Goal: Information Seeking & Learning: Compare options

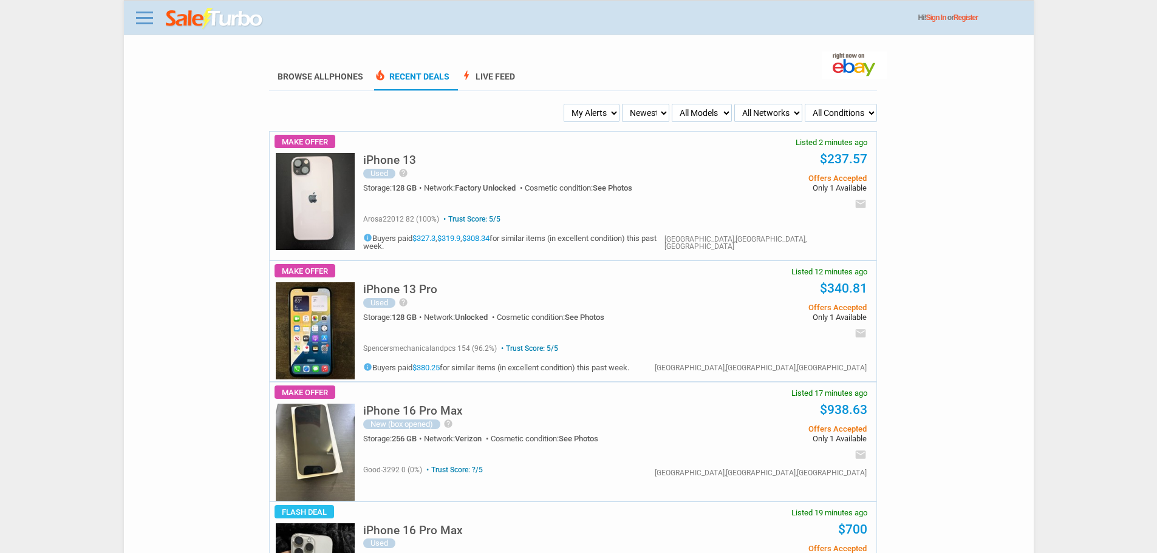
click at [582, 116] on select "My Alerts All Deals BIN Only w/ Offers Only" at bounding box center [592, 113] width 56 height 18
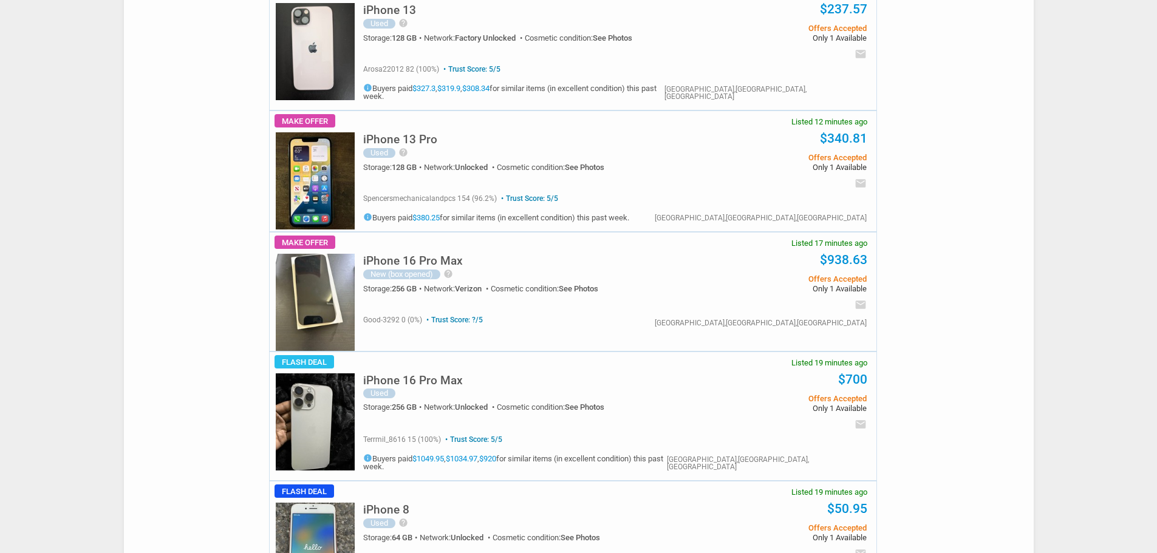
scroll to position [182, 0]
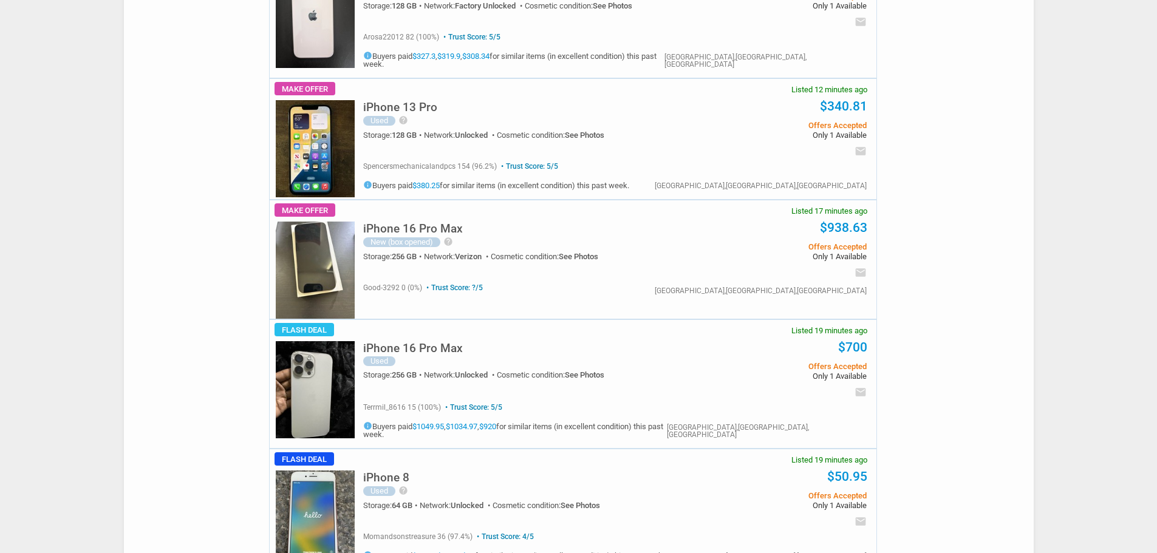
click at [289, 367] on img at bounding box center [315, 389] width 79 height 97
click at [290, 367] on img at bounding box center [315, 389] width 79 height 97
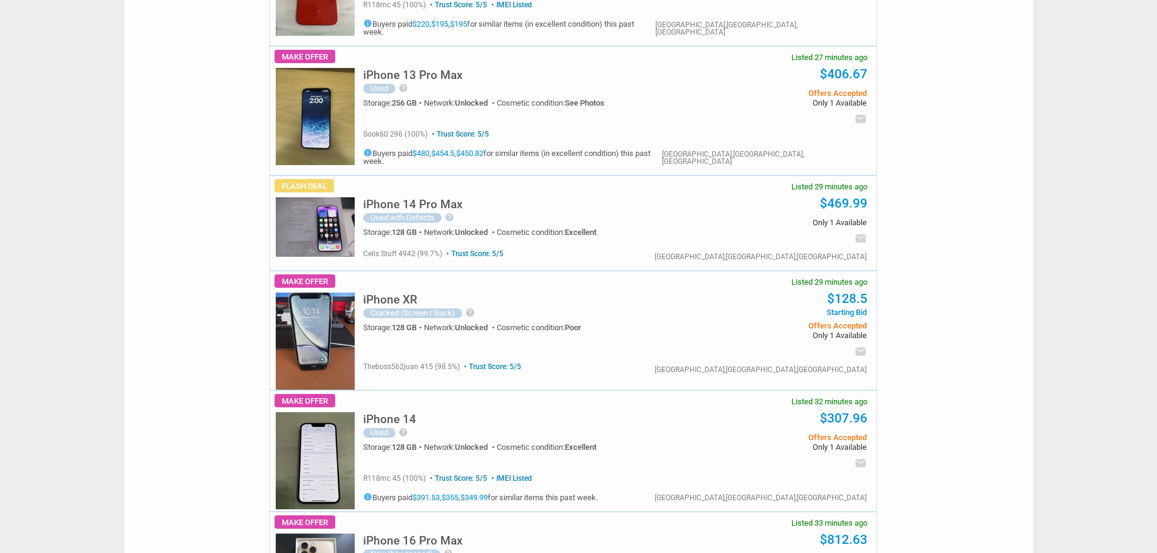
scroll to position [1154, 0]
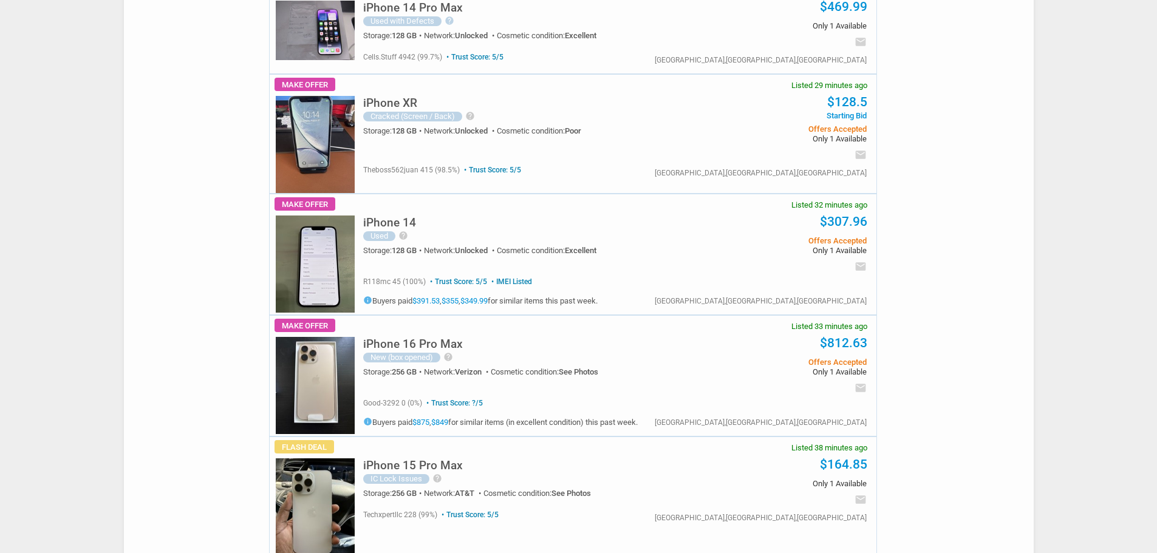
click at [452, 460] on h5 "iPhone 15 Pro Max" at bounding box center [413, 466] width 100 height 12
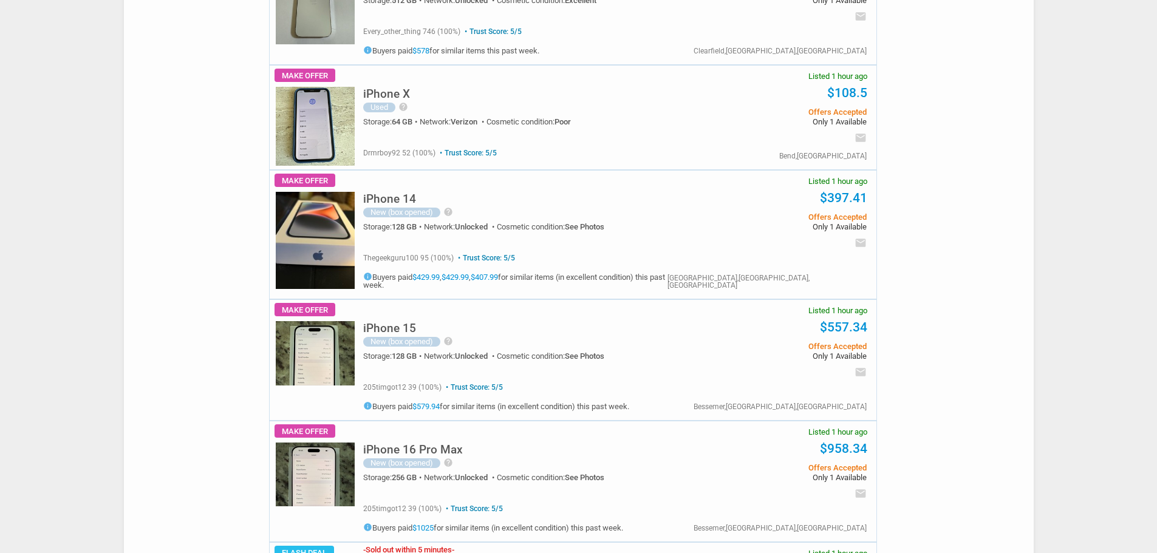
scroll to position [3645, 0]
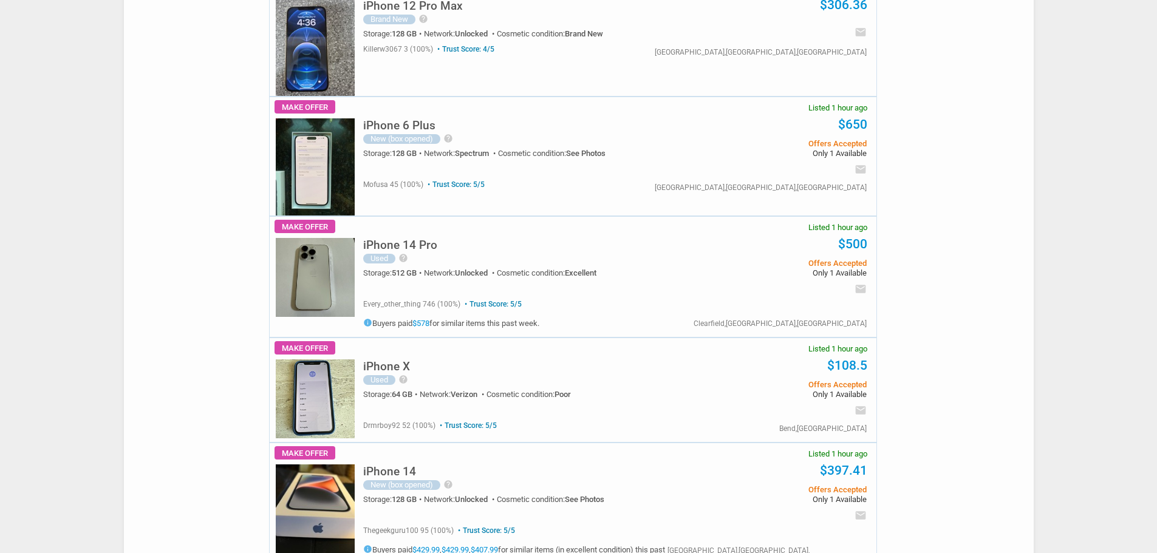
drag, startPoint x: 1134, startPoint y: 368, endPoint x: 1166, endPoint y: 193, distance: 177.9
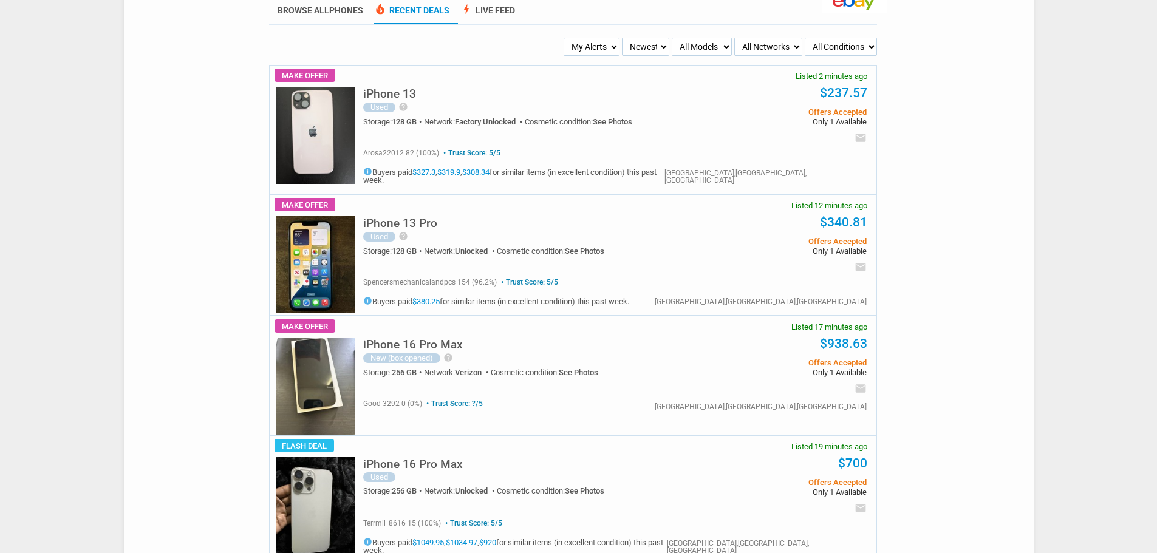
scroll to position [0, 0]
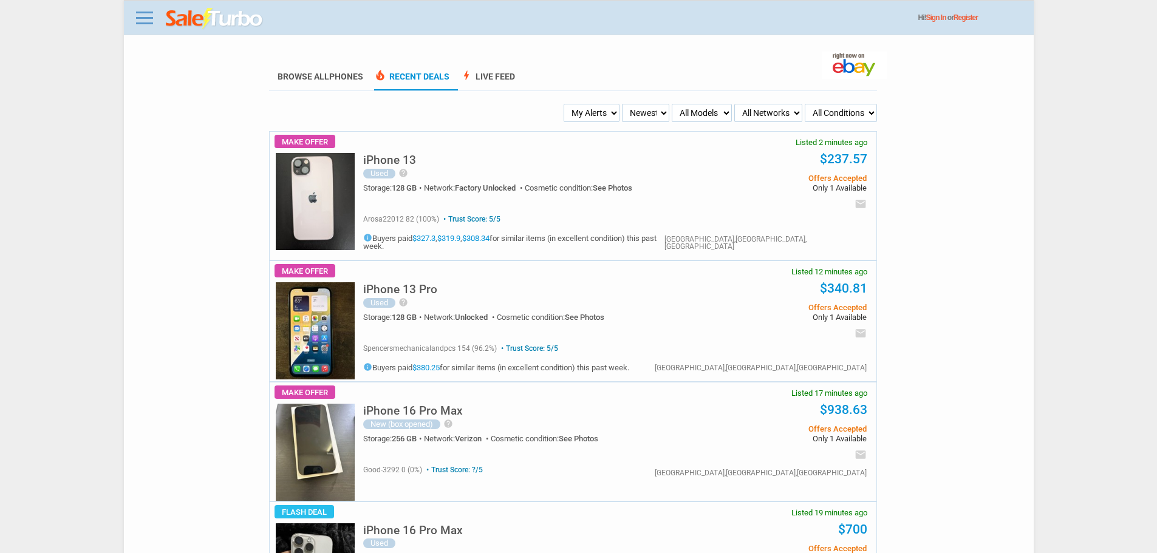
click at [591, 114] on select "My Alerts All Deals BIN Only w/ Offers Only" at bounding box center [592, 113] width 56 height 18
select select "flash_bin"
click at [566, 104] on select "My Alerts All Deals BIN Only w/ Offers Only" at bounding box center [592, 113] width 56 height 18
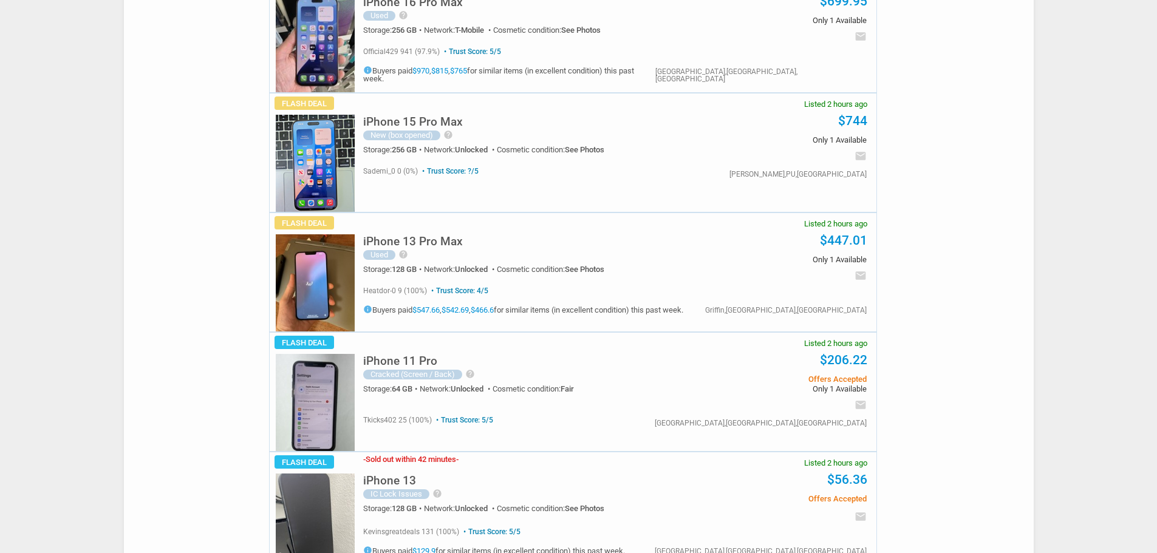
scroll to position [1276, 0]
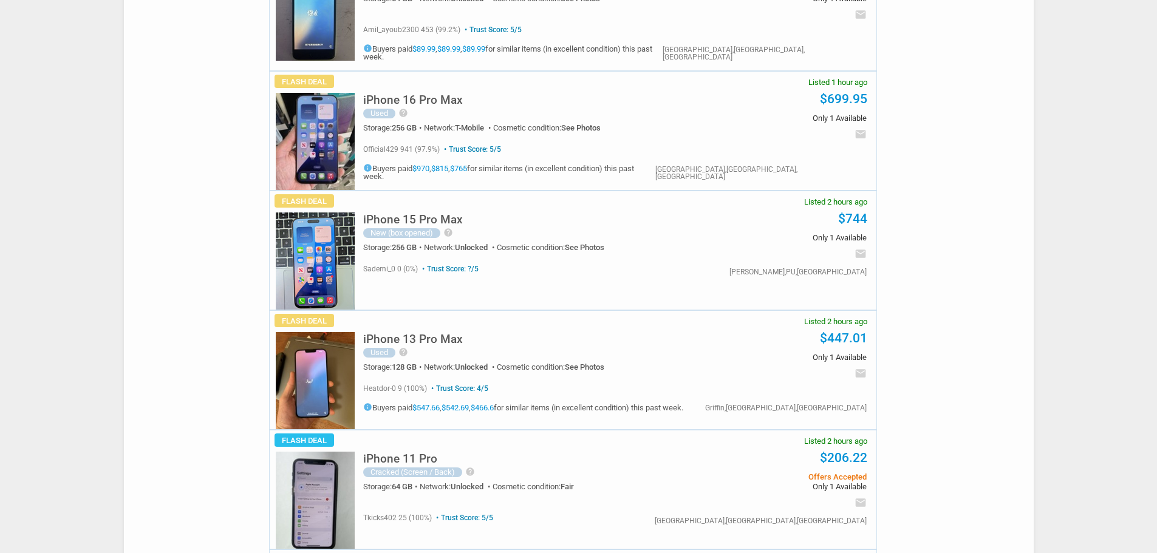
click at [404, 334] on h5 "iPhone 13 Pro Max" at bounding box center [413, 340] width 100 height 12
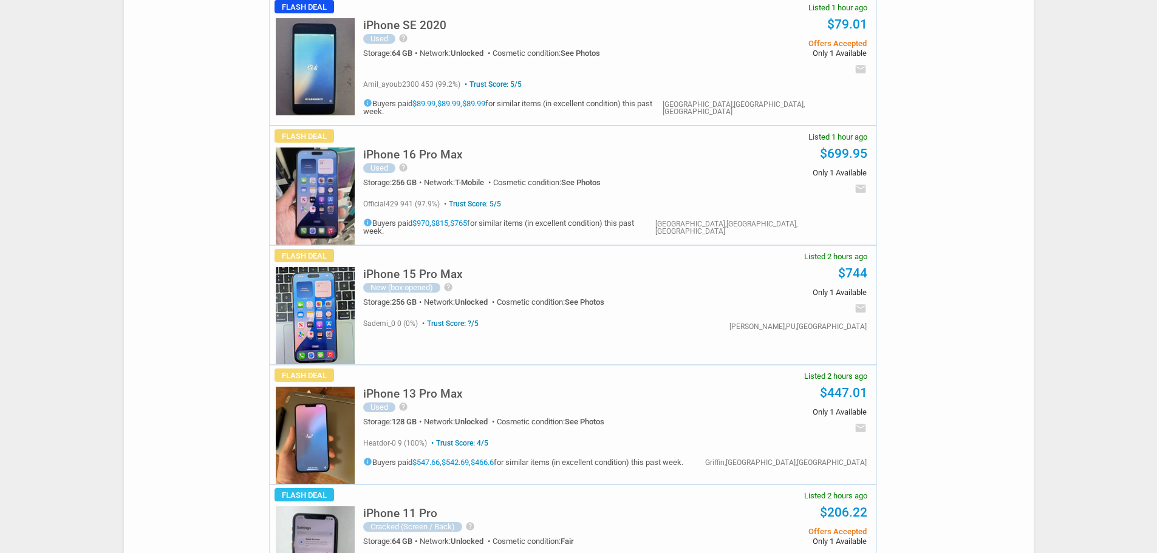
scroll to position [1094, 0]
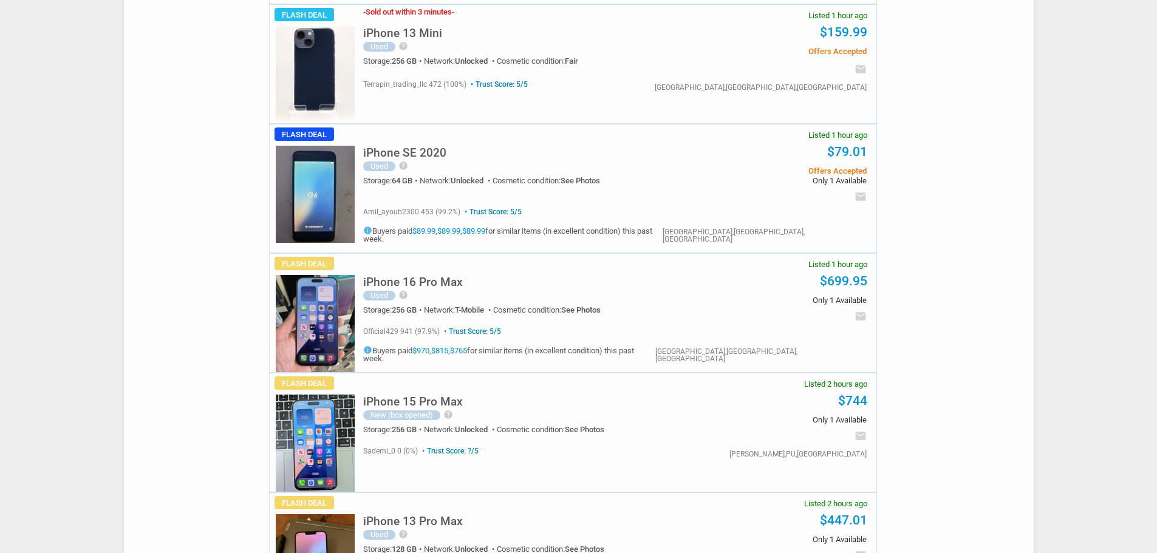
click at [446, 386] on div "iPhone 15 Pro Max New (box opened) help Switched to Android, don't need this gu…" at bounding box center [523, 412] width 320 height 53
click at [441, 396] on h5 "iPhone 15 Pro Max" at bounding box center [413, 402] width 100 height 12
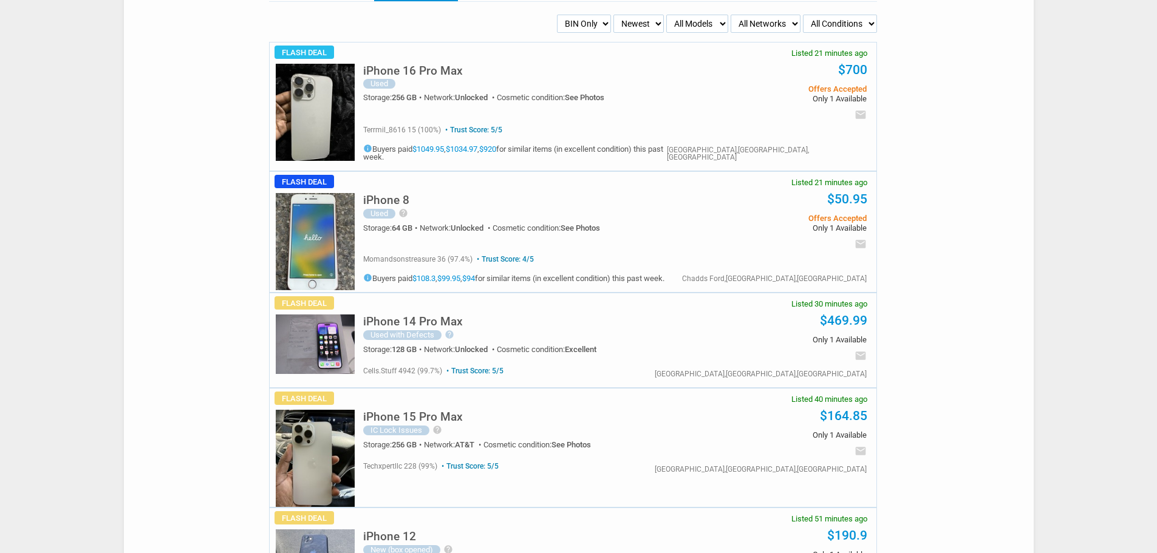
scroll to position [0, 0]
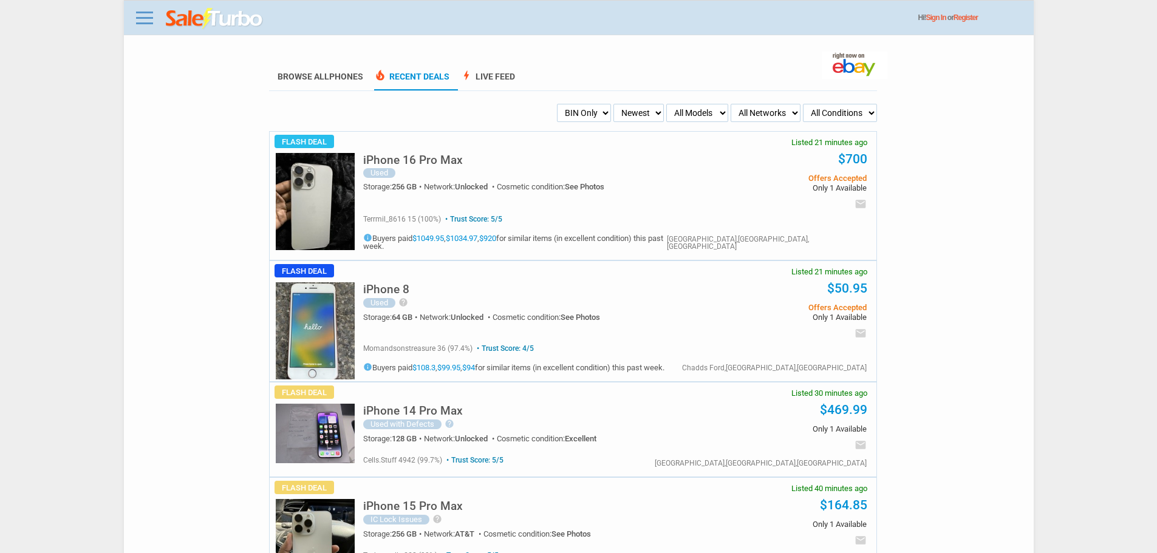
click at [233, 26] on img at bounding box center [215, 19] width 98 height 22
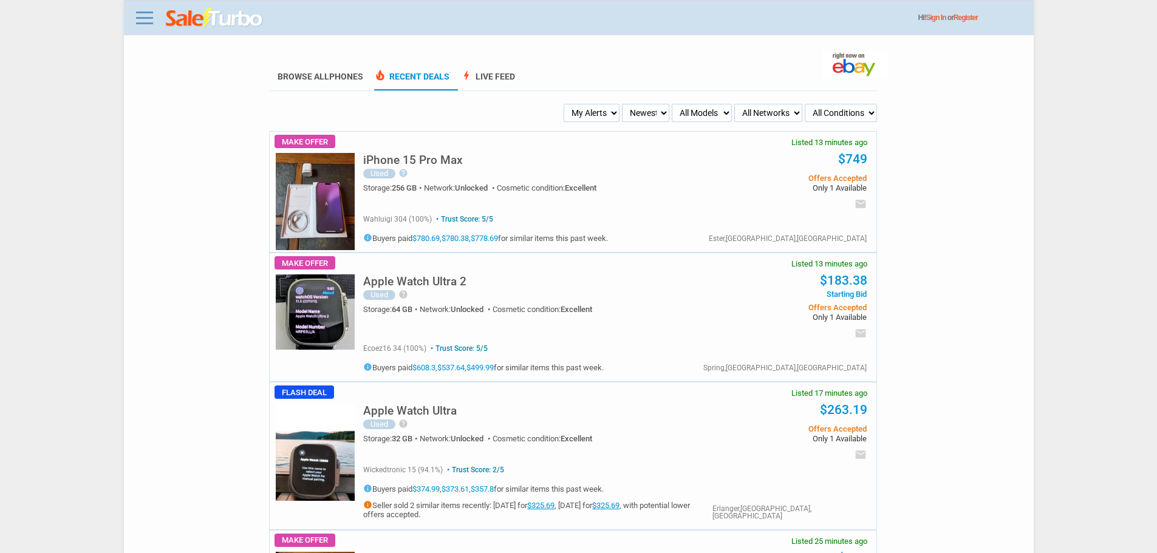
click at [588, 120] on select "My Alerts All Deals BIN Only w/ Offers Only" at bounding box center [592, 113] width 56 height 18
select select "flash_bin"
click at [566, 104] on select "My Alerts All Deals BIN Only w/ Offers Only" at bounding box center [592, 113] width 56 height 18
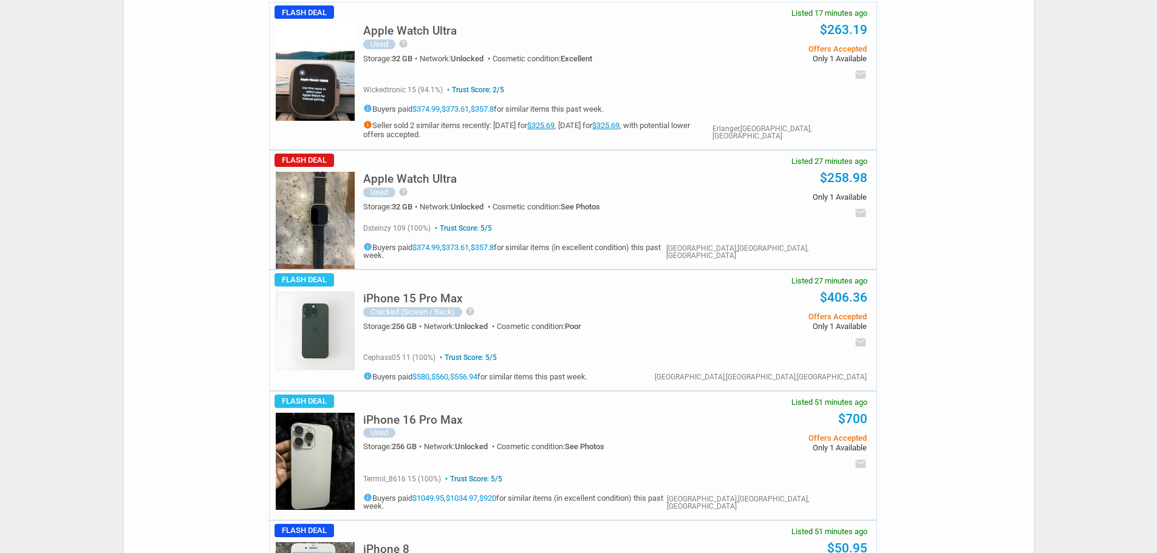
scroll to position [182, 0]
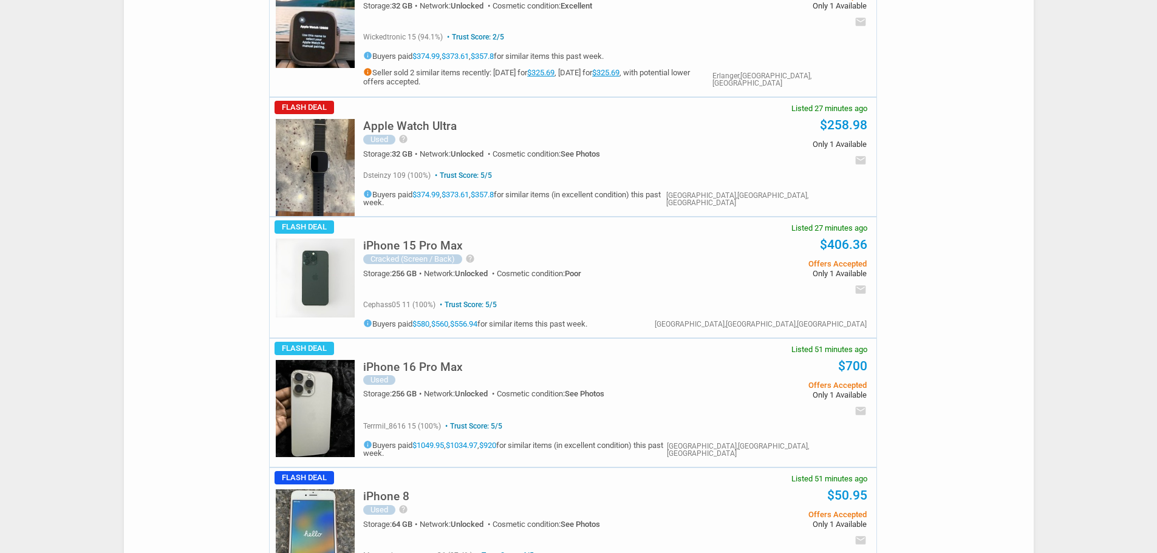
click at [434, 255] on div "iPhone 15 Pro Max Cracked (Screen / Back) help Lines through screen, as can see…" at bounding box center [523, 261] width 320 height 63
click at [439, 248] on h5 "iPhone 15 Pro Max" at bounding box center [413, 246] width 100 height 12
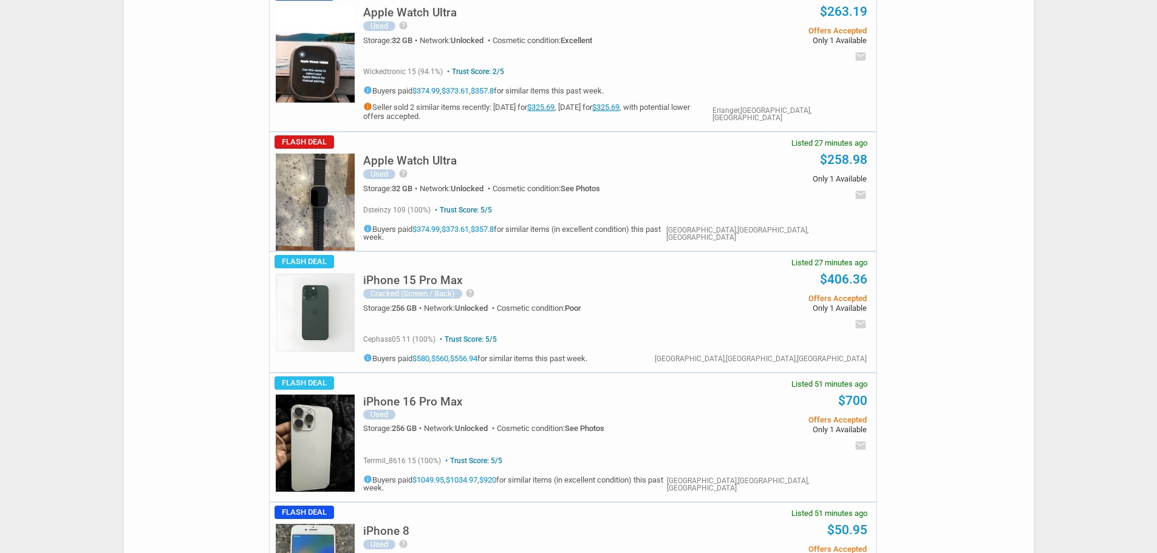
scroll to position [304, 0]
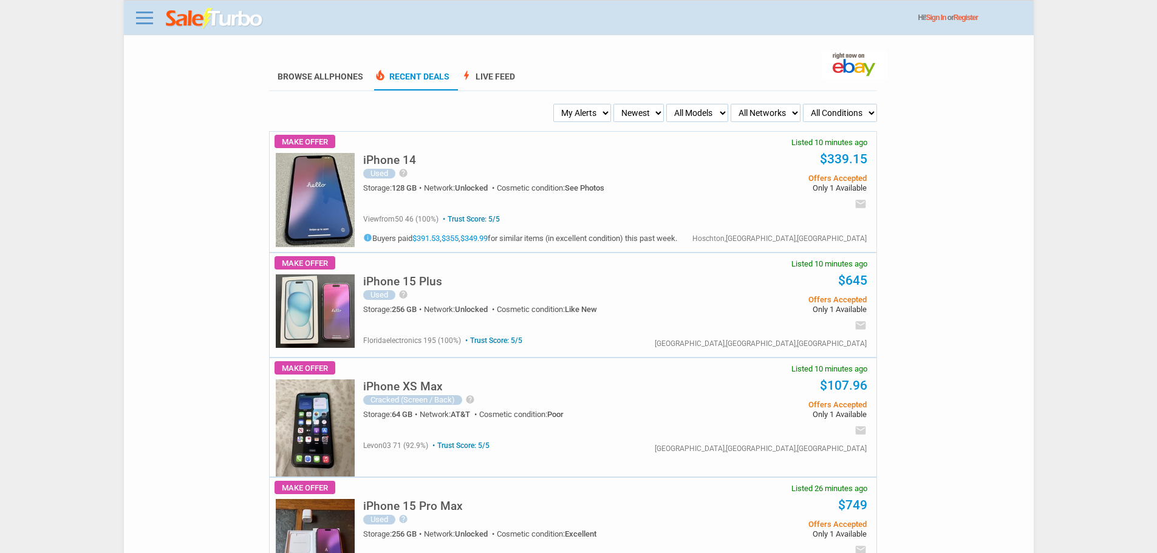
click at [632, 115] on select "Newest Oldest Sold Fastest Savvy Buyers Price (Low - High) Price (High - Low)" at bounding box center [639, 113] width 50 height 18
click at [584, 114] on select "My Alerts All Deals BIN Only w/ Offers Only" at bounding box center [582, 113] width 58 height 18
select select "flash_bin"
click at [557, 104] on select "My Alerts All Deals BIN Only w/ Offers Only" at bounding box center [582, 113] width 58 height 18
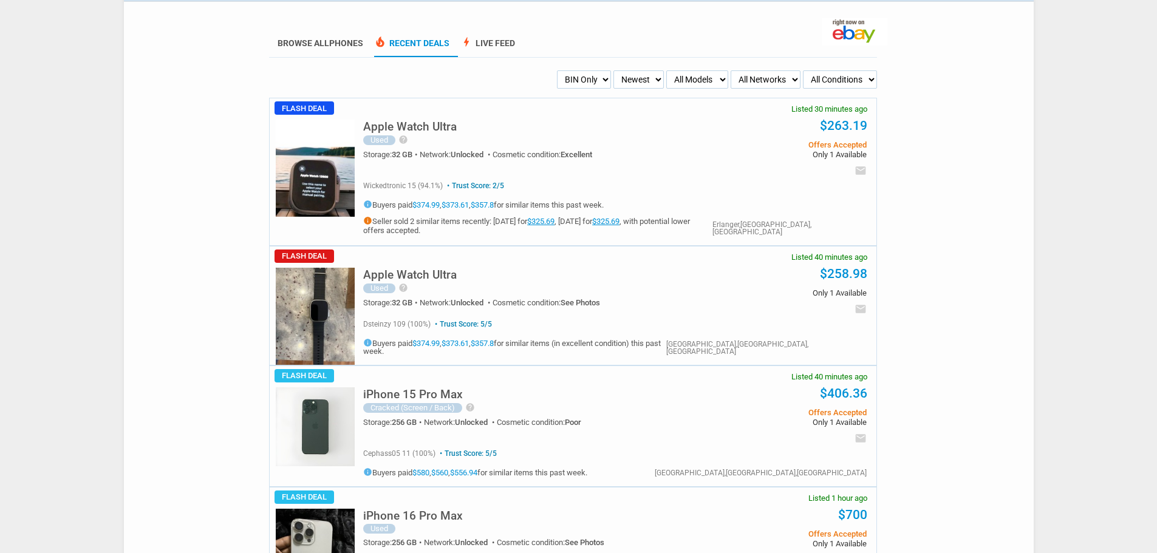
scroll to position [61, 0]
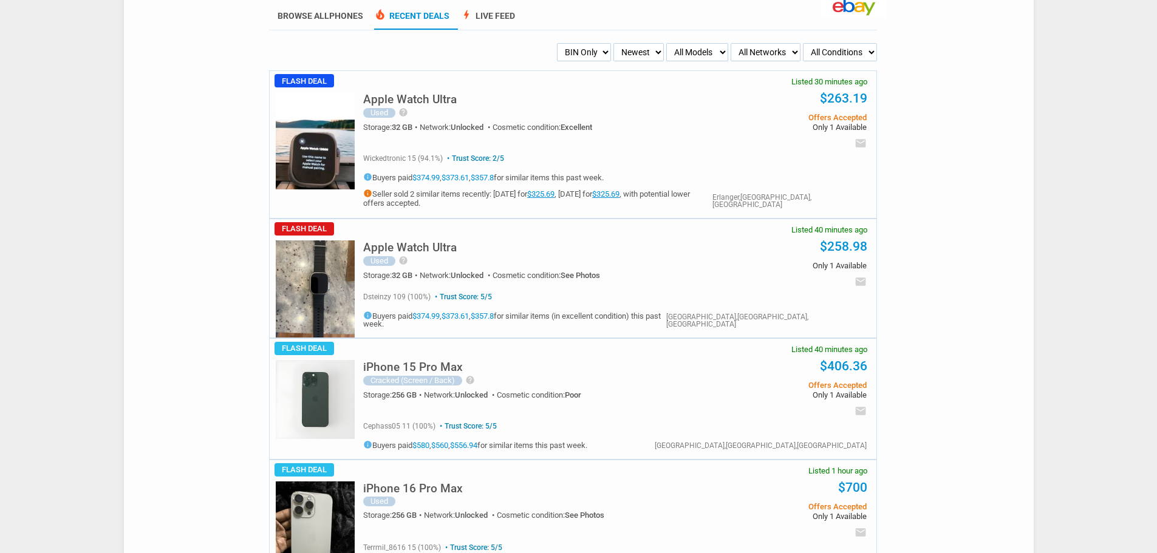
click at [450, 373] on h5 "iPhone 15 Pro Max" at bounding box center [413, 367] width 100 height 12
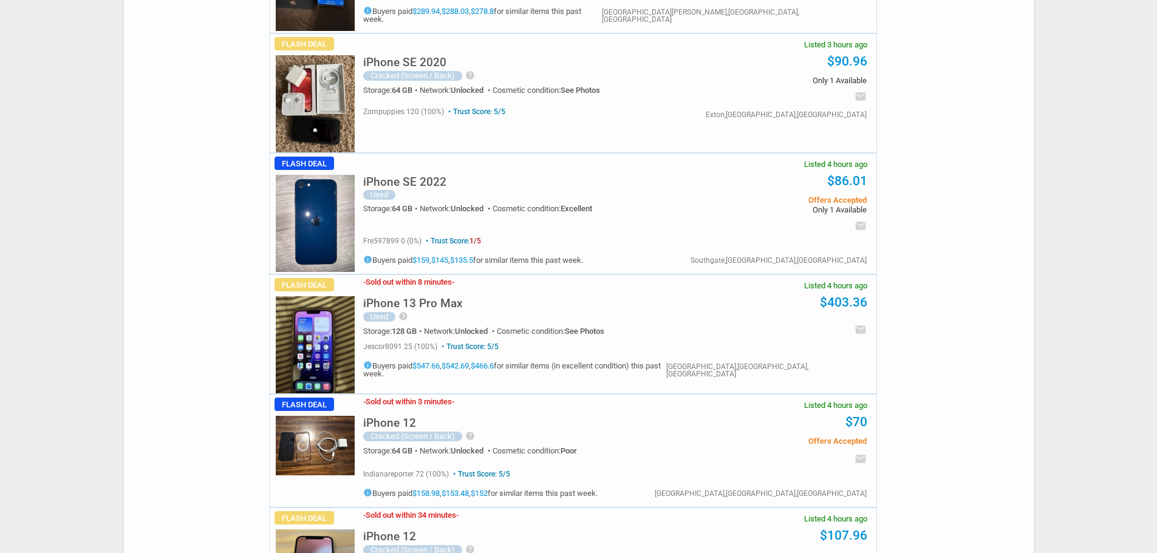
scroll to position [2673, 0]
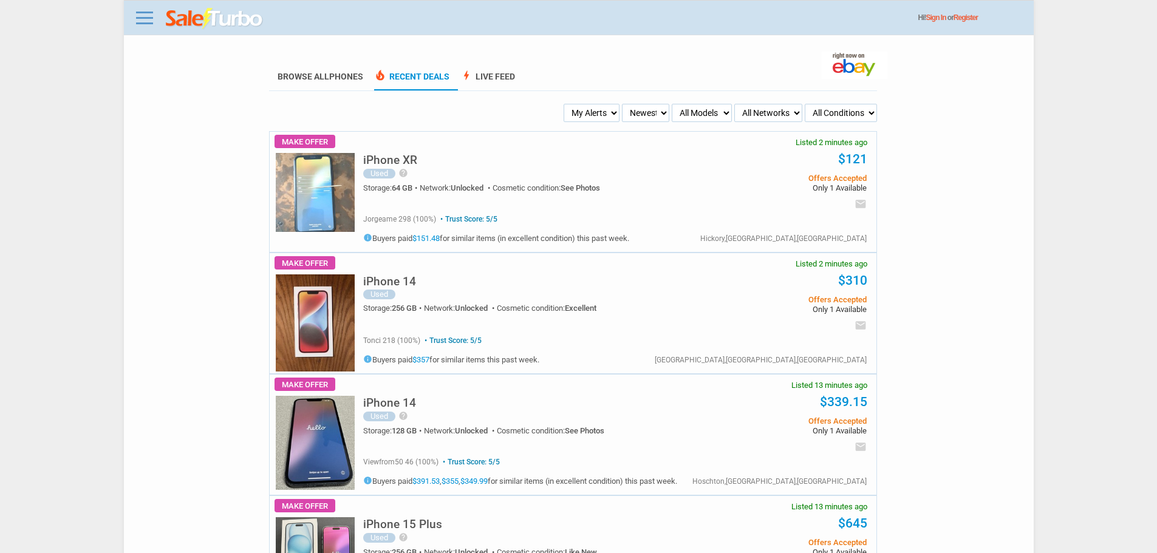
click at [595, 115] on select "My Alerts All Deals BIN Only w/ Offers Only" at bounding box center [592, 113] width 56 height 18
select select "flash_bin"
click at [566, 104] on select "My Alerts All Deals BIN Only w/ Offers Only" at bounding box center [592, 113] width 56 height 18
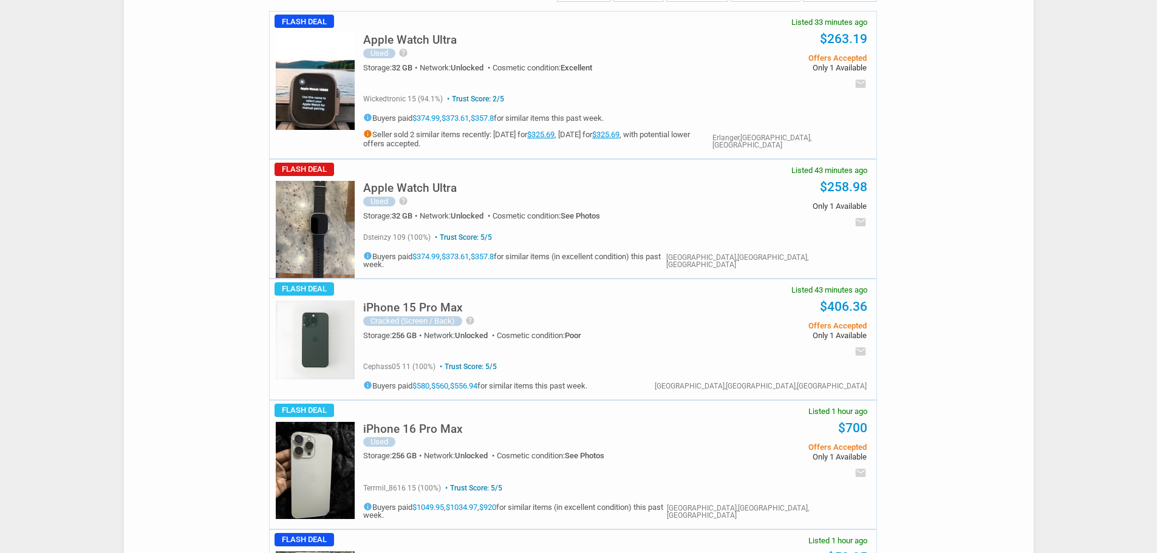
scroll to position [304, 0]
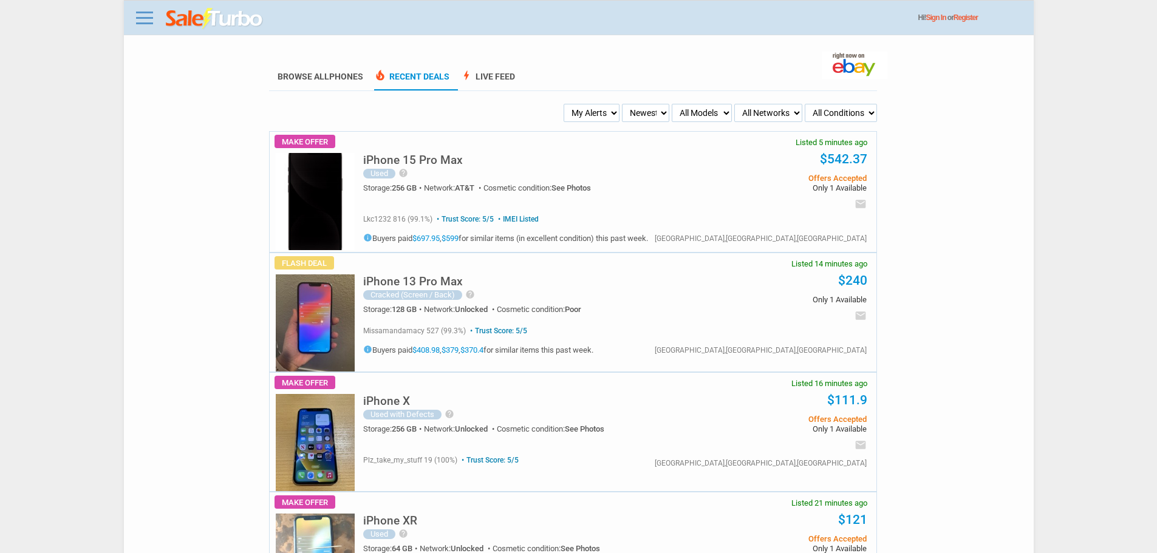
click at [602, 110] on select "My Alerts All Deals BIN Only w/ Offers Only" at bounding box center [592, 113] width 56 height 18
select select "flash_bin"
click at [566, 104] on select "My Alerts All Deals BIN Only w/ Offers Only" at bounding box center [592, 113] width 56 height 18
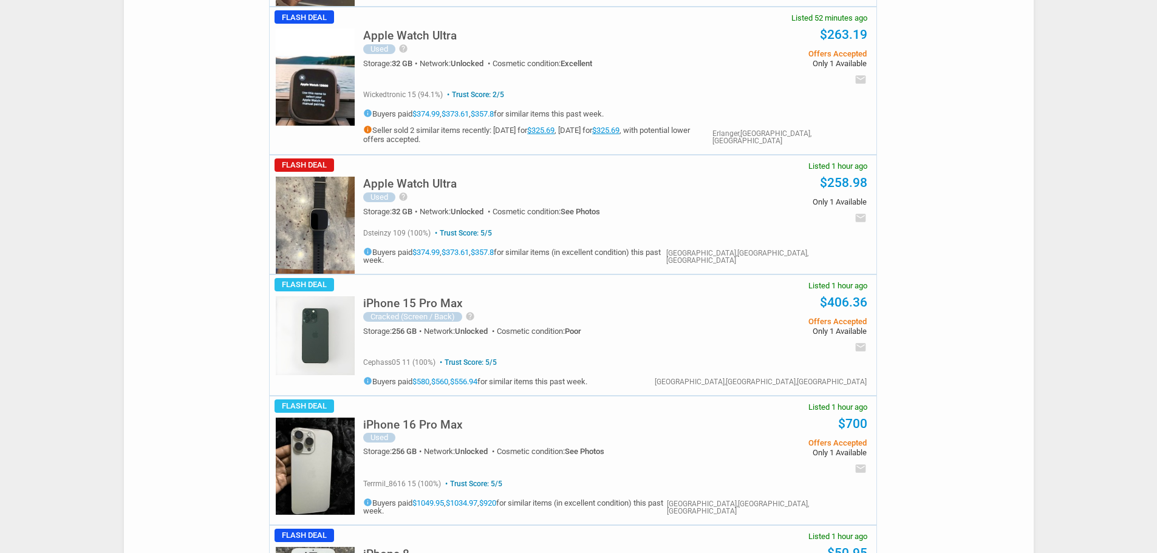
scroll to position [243, 0]
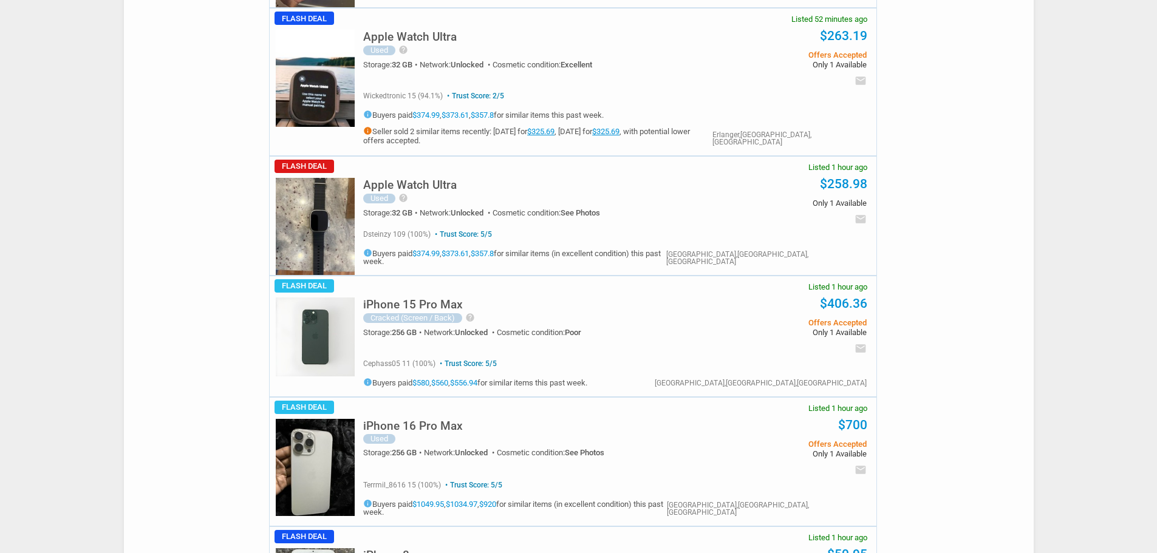
click at [442, 426] on h5 "iPhone 16 Pro Max" at bounding box center [413, 426] width 100 height 12
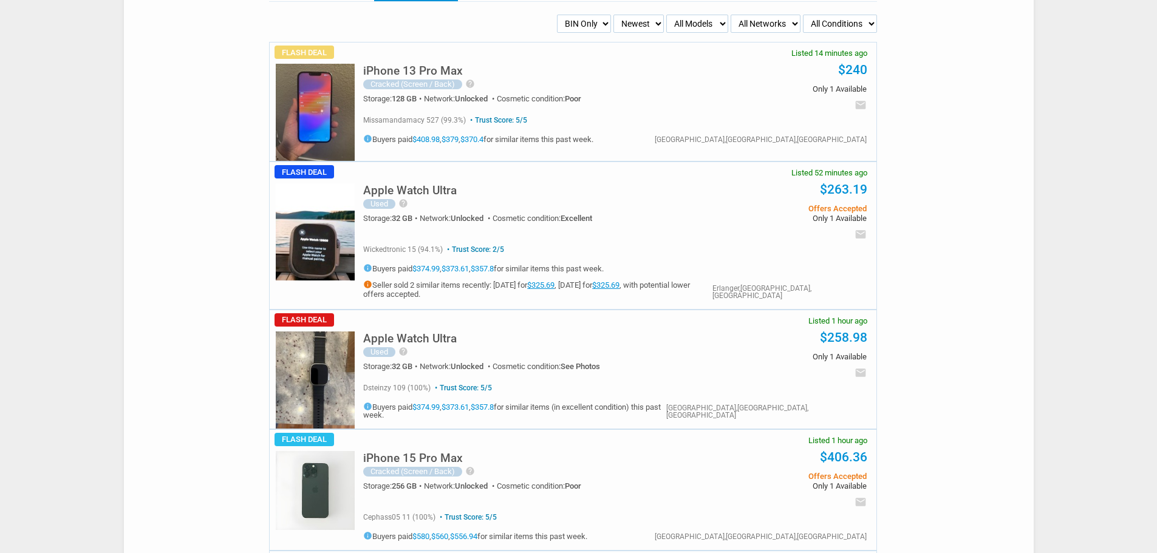
scroll to position [0, 0]
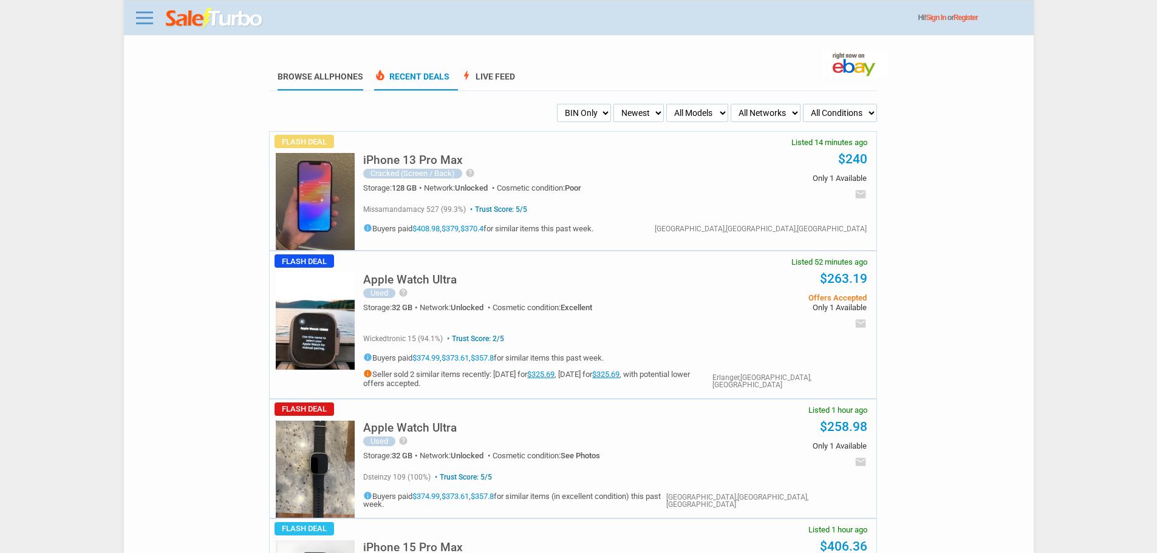
click at [333, 72] on span "Phones" at bounding box center [346, 77] width 34 height 10
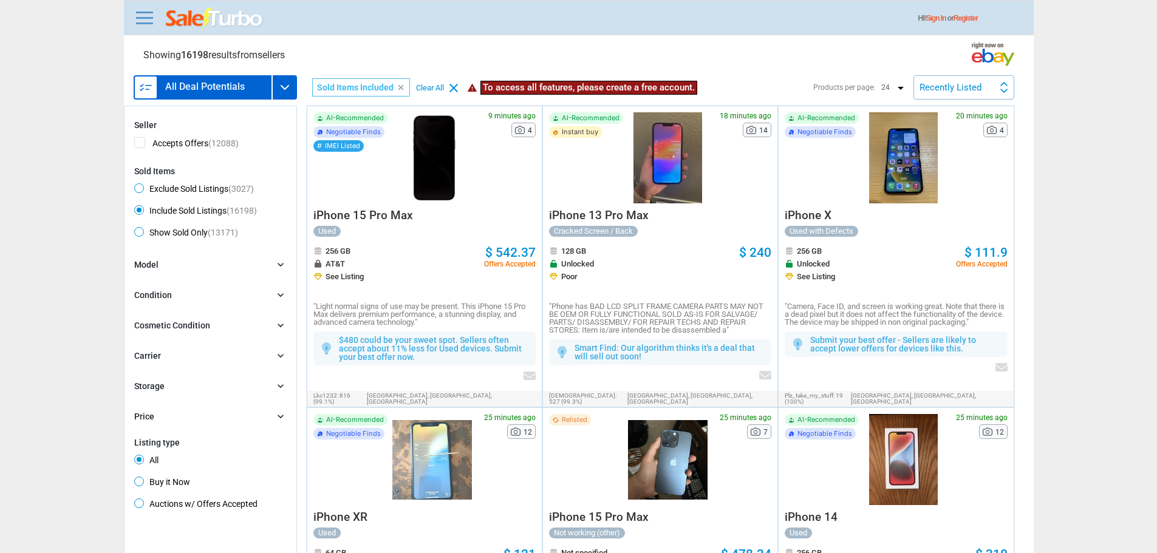
click at [646, 152] on div at bounding box center [668, 157] width 80 height 91
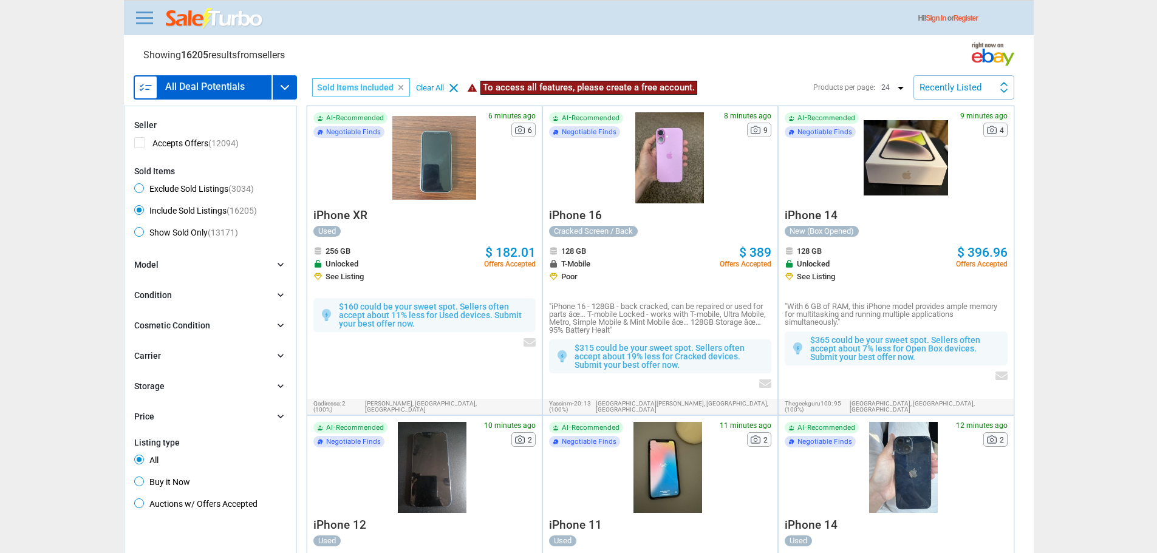
click at [963, 77] on div "Recently Listed Recently Listed Price (L) Price Drop Time" at bounding box center [964, 87] width 101 height 24
click at [977, 140] on li "Price (L)" at bounding box center [964, 141] width 98 height 26
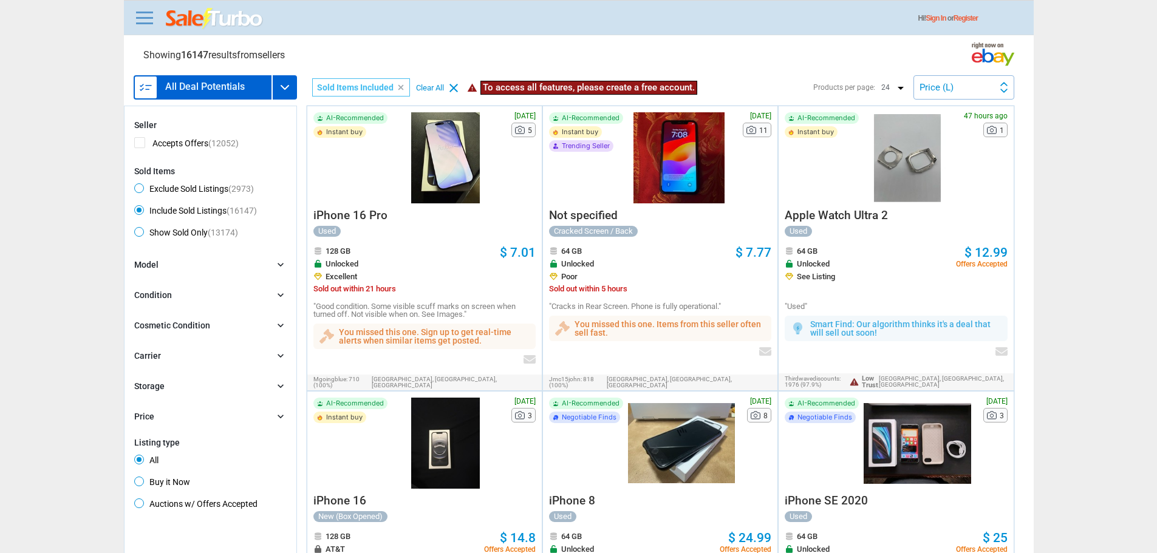
click at [468, 190] on div at bounding box center [445, 157] width 107 height 91
click at [693, 204] on div "Not specified Cracked Screen / Back 64 GB Unlocked Poor Sold out within 5 hours…" at bounding box center [660, 257] width 222 height 107
click at [687, 190] on div at bounding box center [679, 157] width 103 height 91
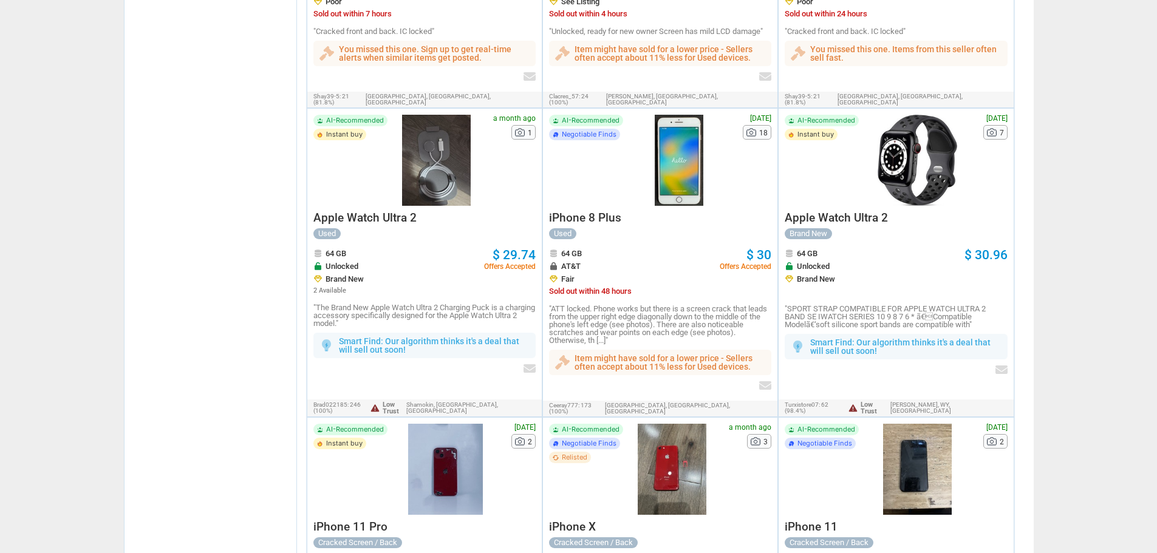
scroll to position [652, 0]
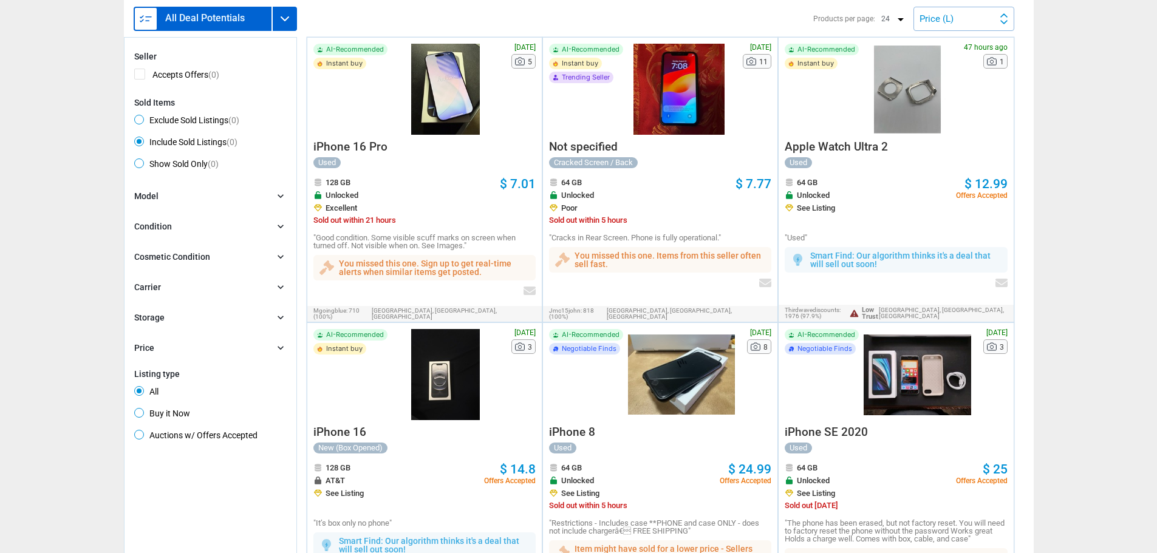
scroll to position [69, 0]
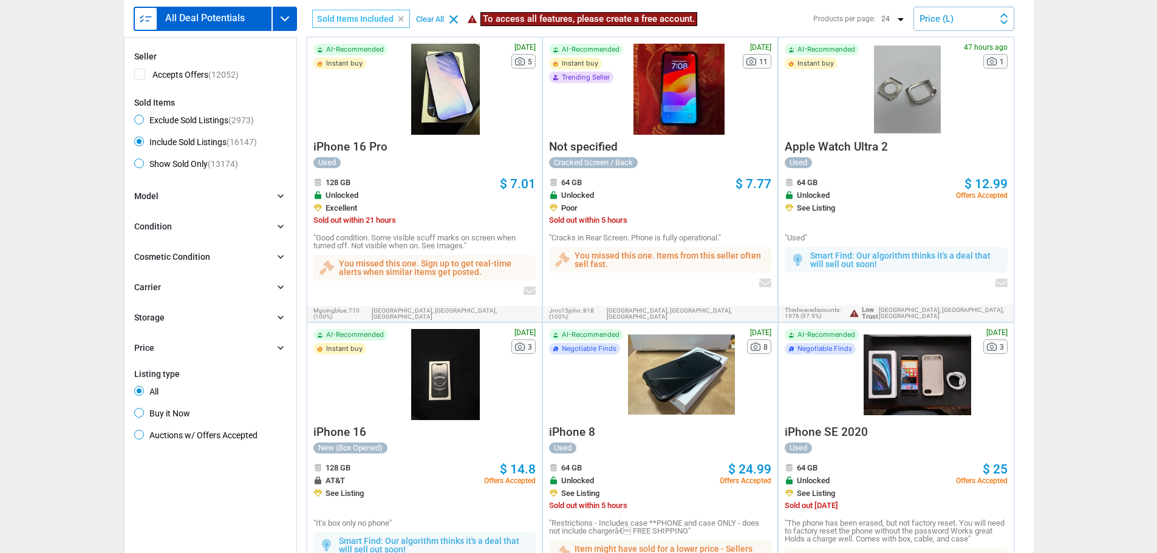
click at [213, 18] on h3 "All Deal Potentials" at bounding box center [205, 18] width 80 height 10
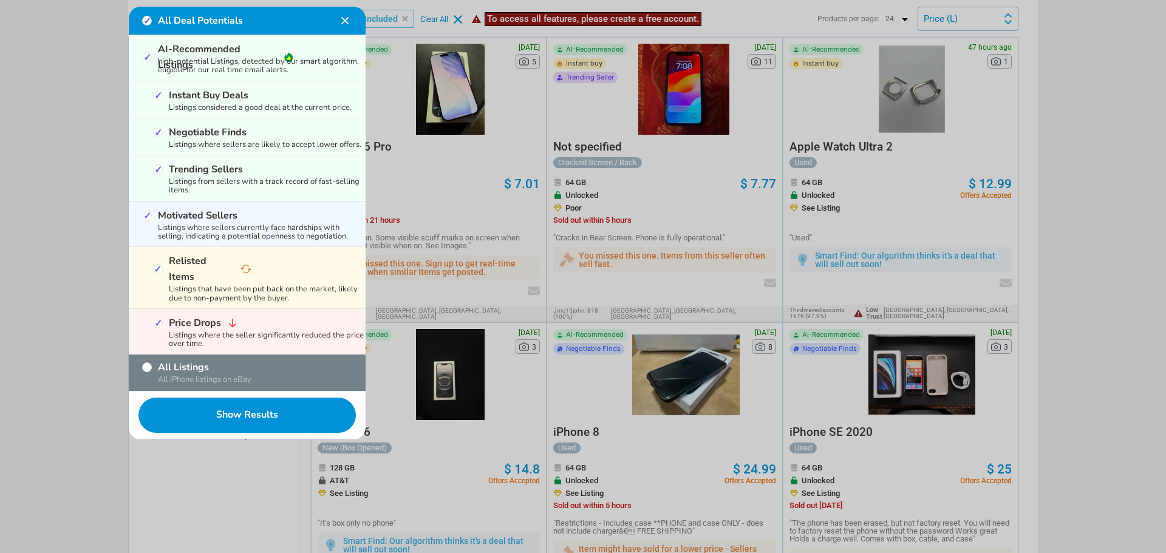
click at [143, 56] on div "AI-Recommended Listings" at bounding box center [218, 49] width 153 height 16
click at [151, 52] on input "AI-Recommended Listings" at bounding box center [147, 57] width 10 height 10
checkbox input "false"
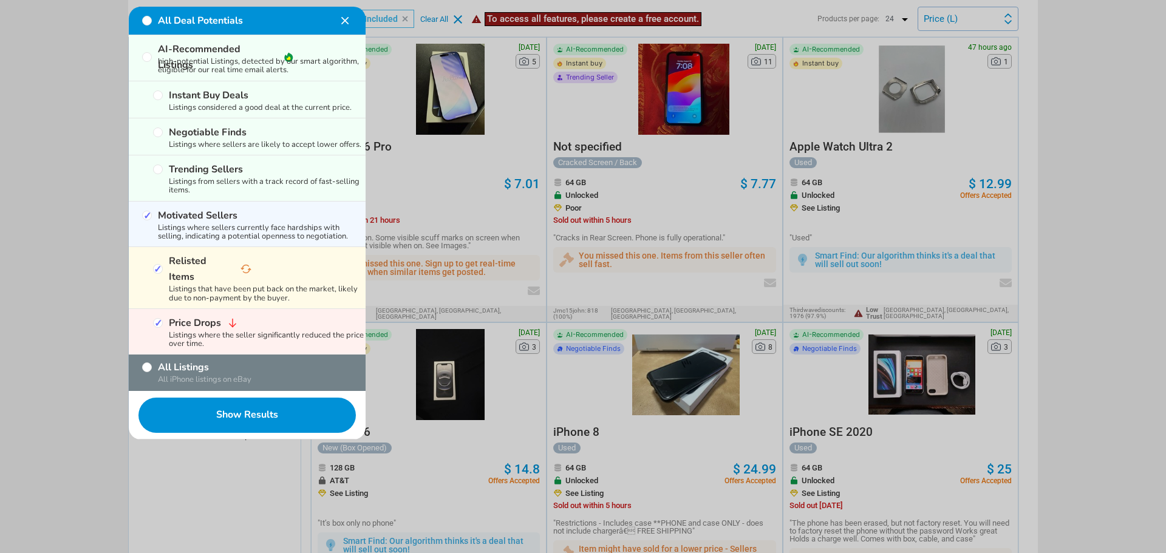
checkbox input "false"
click at [142, 206] on div "Motivated Sellers Listings where sellers currently face hardships with selling,…" at bounding box center [247, 224] width 237 height 46
click at [143, 217] on input "Motivated Sellers" at bounding box center [147, 216] width 10 height 10
checkbox input "false"
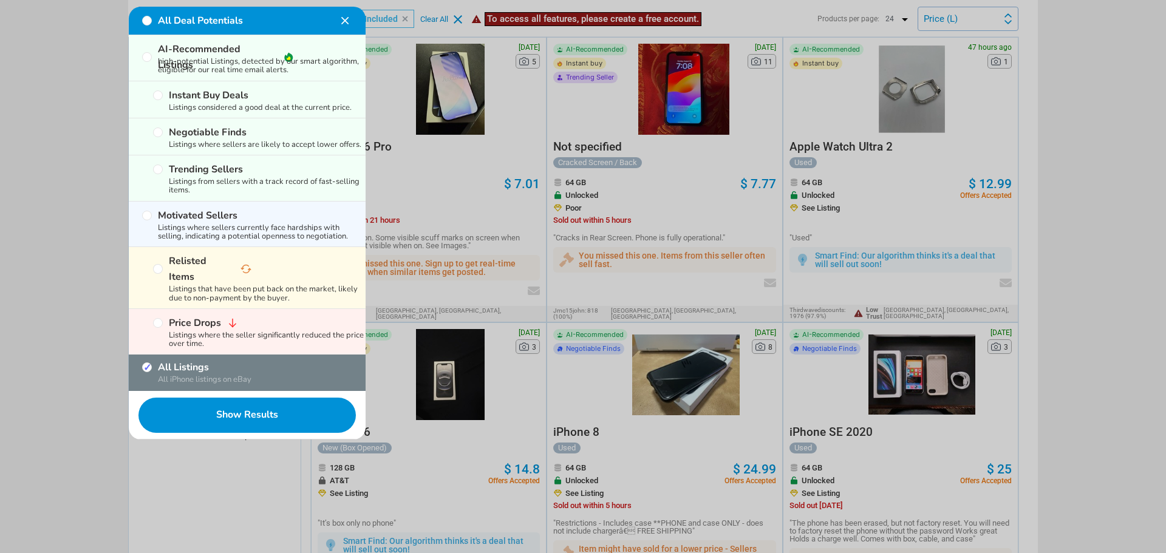
checkbox input "false"
checkbox input "true"
click at [194, 402] on button "Show Results" at bounding box center [247, 415] width 237 height 49
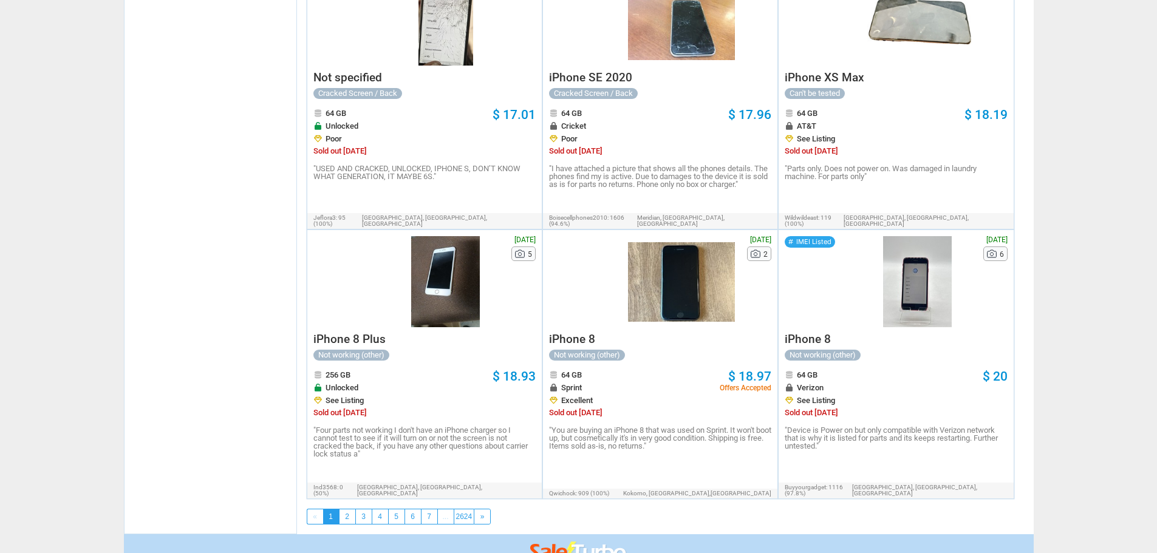
scroll to position [1761, 0]
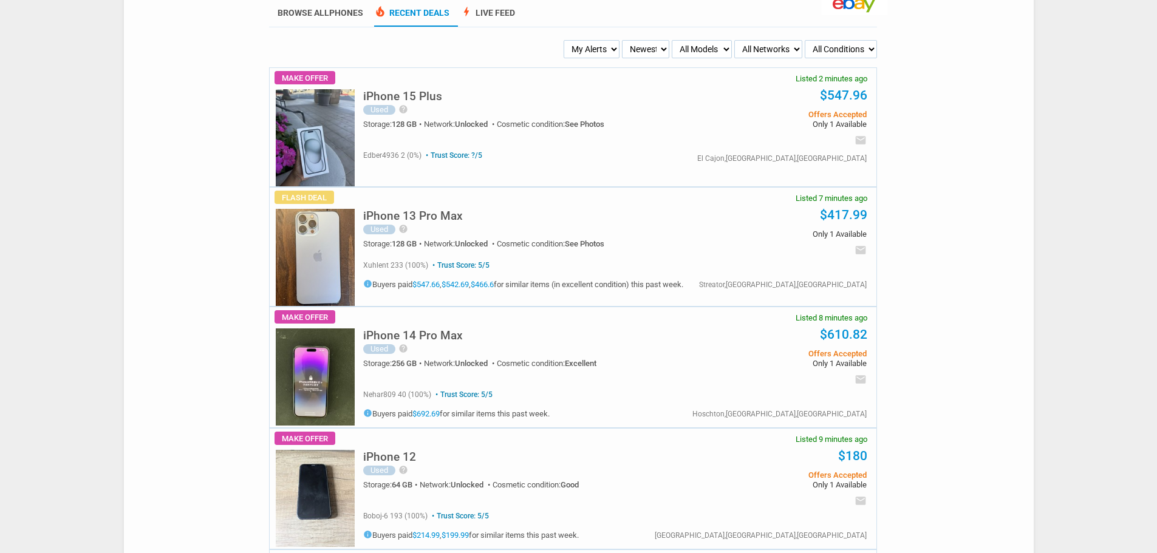
scroll to position [61, 0]
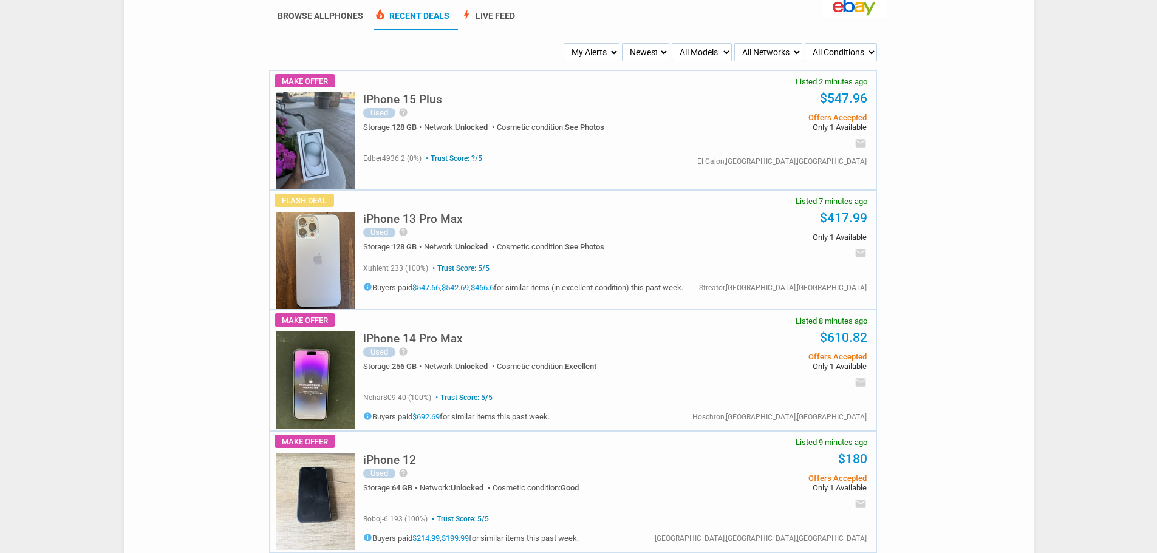
click at [645, 45] on select "Newest Oldest Sold Fastest Savvy Buyers Price (Low - High) Price (High - Low)" at bounding box center [645, 52] width 47 height 18
click at [580, 44] on select "My Alerts All Deals BIN Only w/ Offers Only" at bounding box center [592, 52] width 56 height 18
select select "flash_bin"
click at [566, 44] on select "My Alerts All Deals BIN Only w/ Offers Only" at bounding box center [592, 52] width 56 height 18
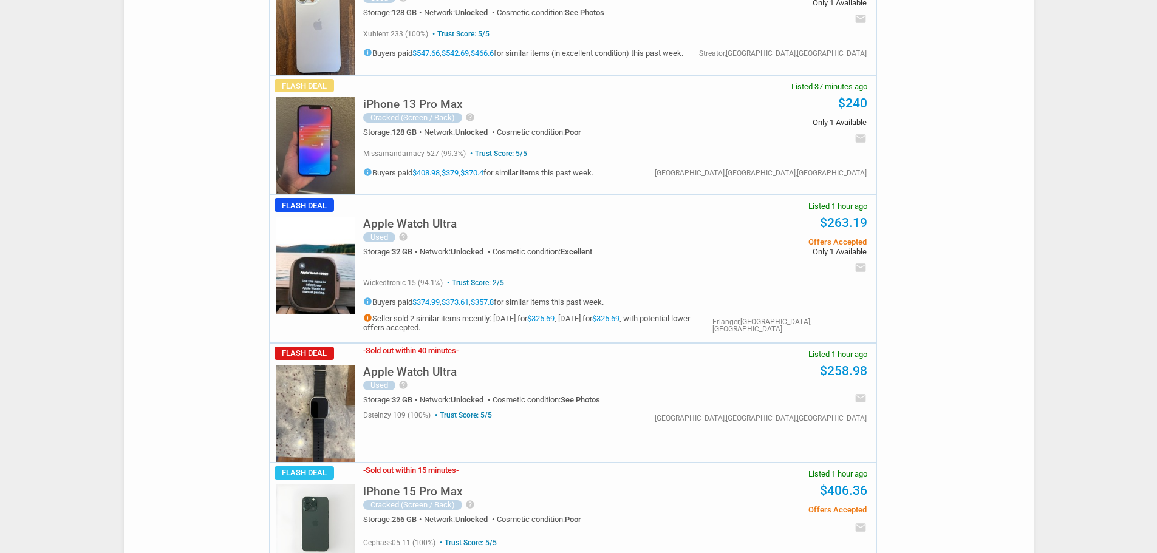
scroll to position [182, 0]
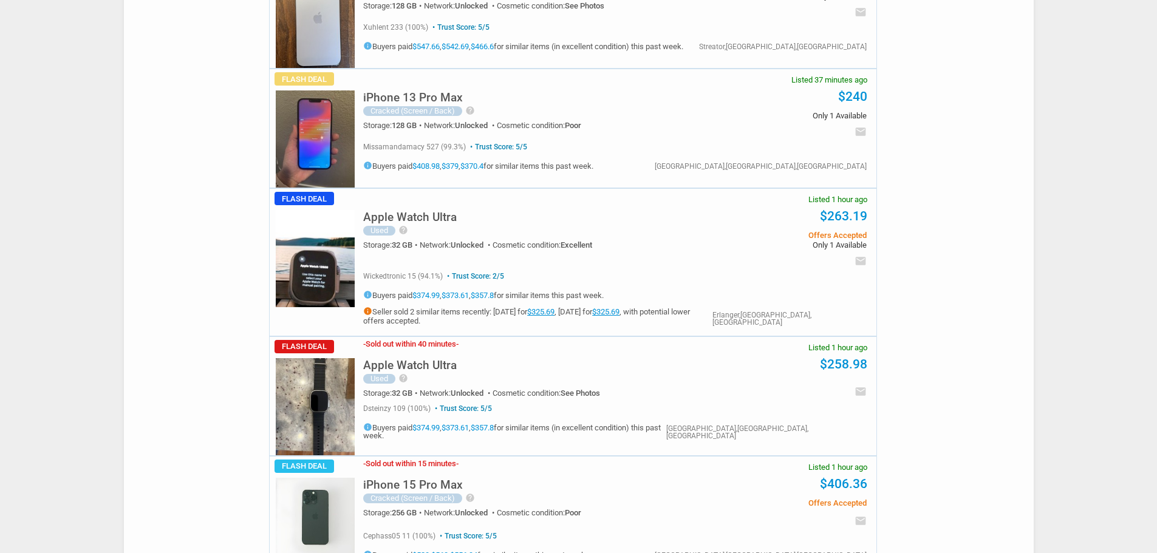
click at [447, 97] on h5 "iPhone 13 Pro Max" at bounding box center [413, 98] width 100 height 12
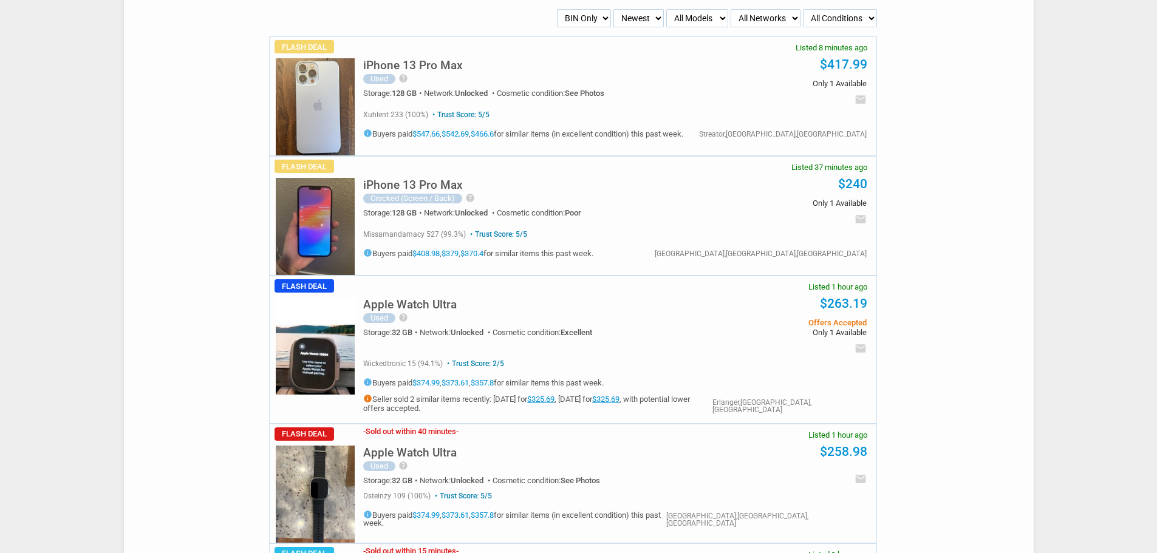
scroll to position [0, 0]
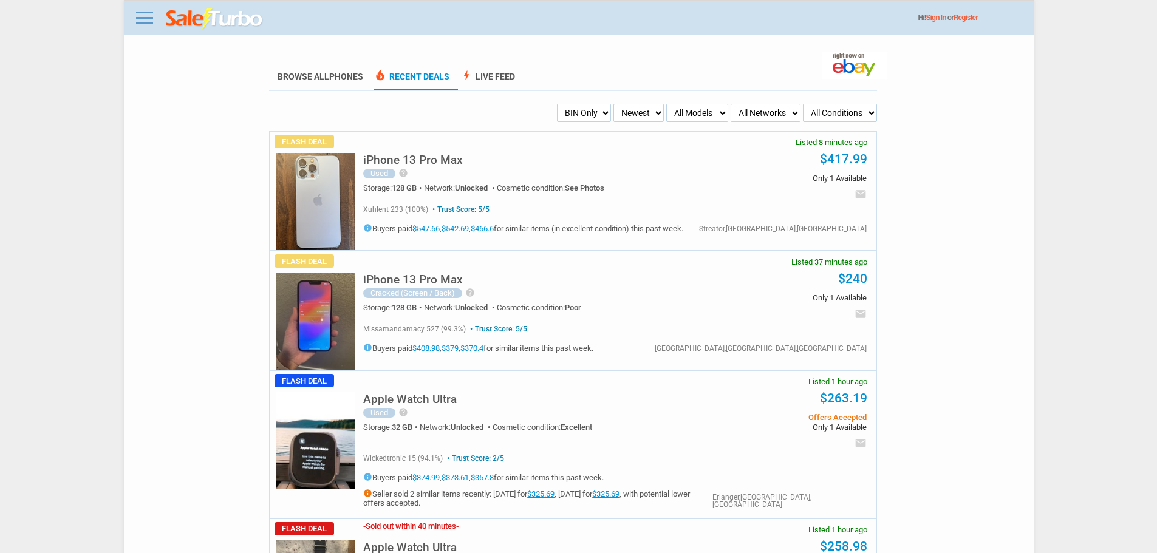
click at [408, 163] on h5 "iPhone 13 Pro Max" at bounding box center [413, 160] width 100 height 12
click at [600, 109] on select "My Alerts All Deals BIN Only w/ Offers Only" at bounding box center [584, 113] width 54 height 18
select select "flash_offers"
click at [557, 104] on select "My Alerts All Deals BIN Only w/ Offers Only" at bounding box center [584, 113] width 54 height 18
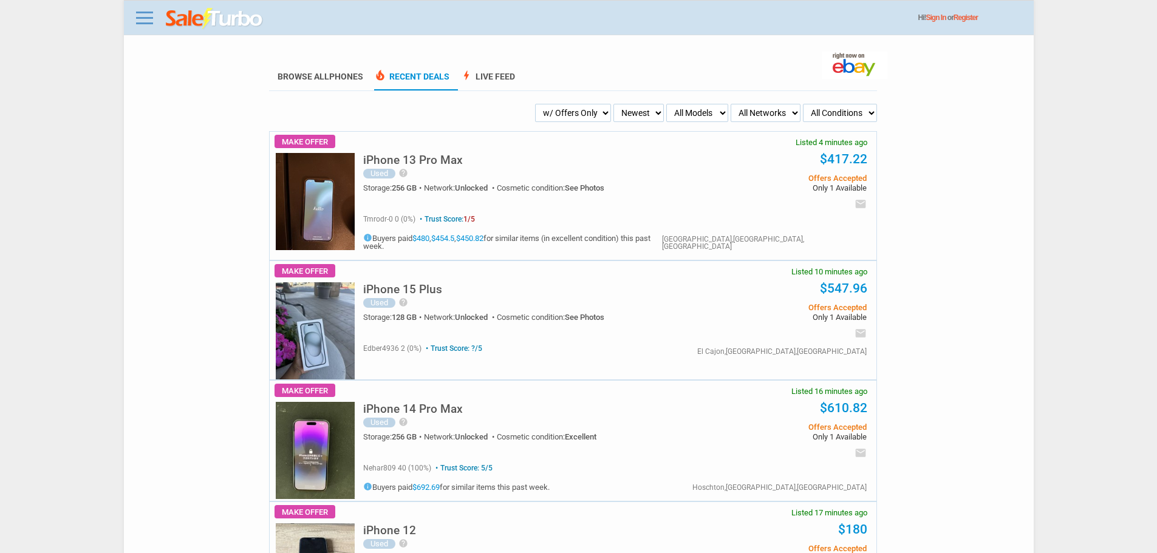
click at [584, 116] on select "My Alerts All Deals BIN Only w/ Offers Only" at bounding box center [573, 113] width 76 height 18
click at [553, 104] on select "My Alerts All Deals BIN Only w/ Offers Only" at bounding box center [573, 113] width 76 height 18
click at [597, 119] on select "My Alerts All Deals BIN Only w/ Offers Only" at bounding box center [582, 113] width 58 height 18
click at [557, 104] on select "My Alerts All Deals BIN Only w/ Offers Only" at bounding box center [582, 113] width 58 height 18
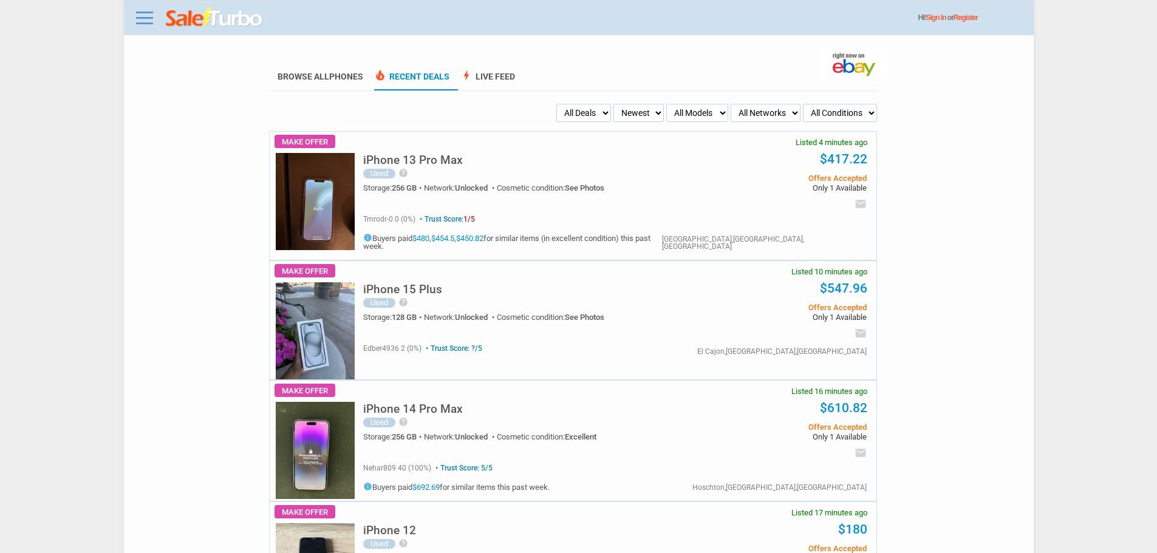
click at [595, 107] on select "My Alerts All Deals BIN Only w/ Offers Only" at bounding box center [584, 113] width 55 height 18
select select "flash_bin"
click at [557, 104] on select "My Alerts All Deals BIN Only w/ Offers Only" at bounding box center [584, 113] width 55 height 18
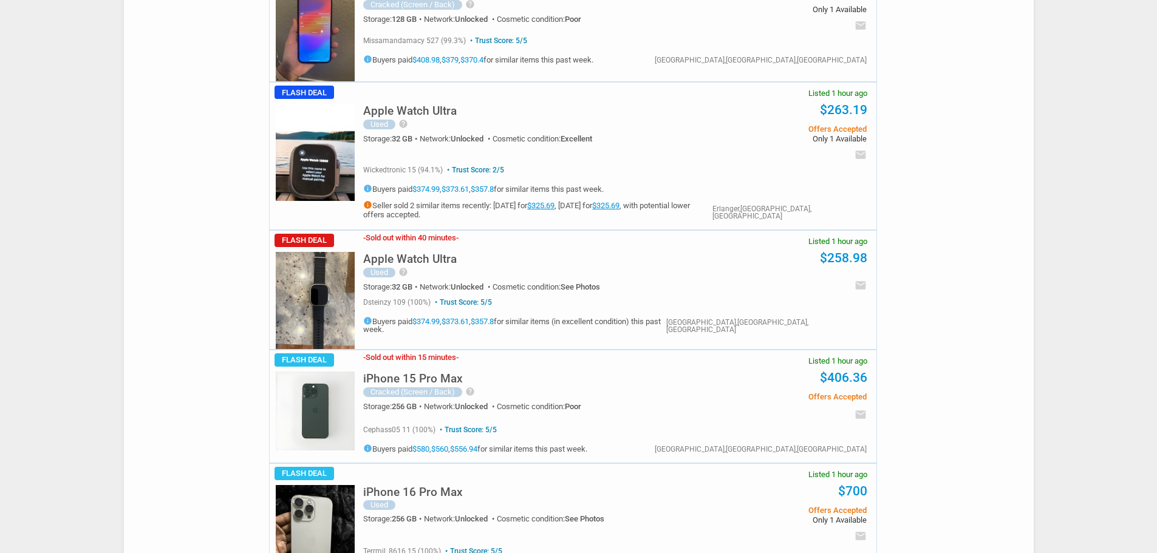
scroll to position [425, 0]
